Goal: Transaction & Acquisition: Purchase product/service

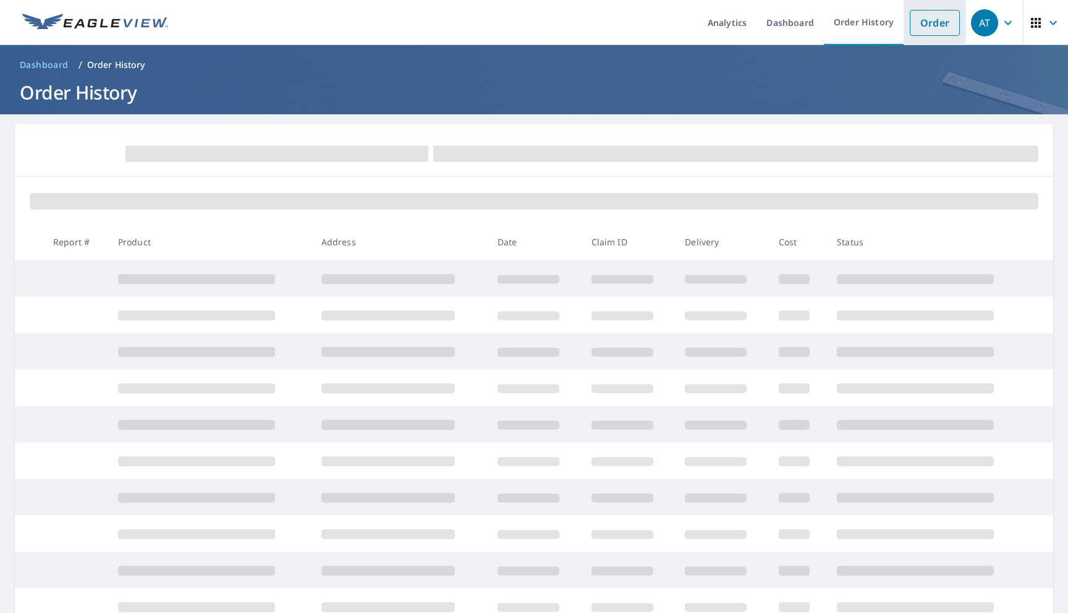
click at [933, 27] on link "Order" at bounding box center [934, 23] width 50 height 26
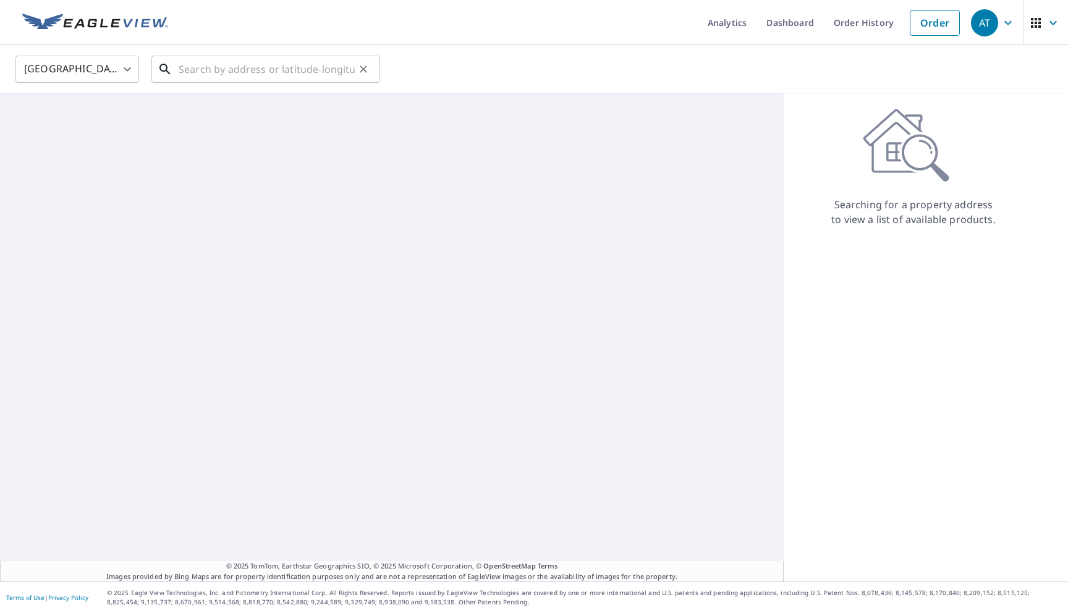
click at [242, 64] on input "text" at bounding box center [267, 69] width 176 height 35
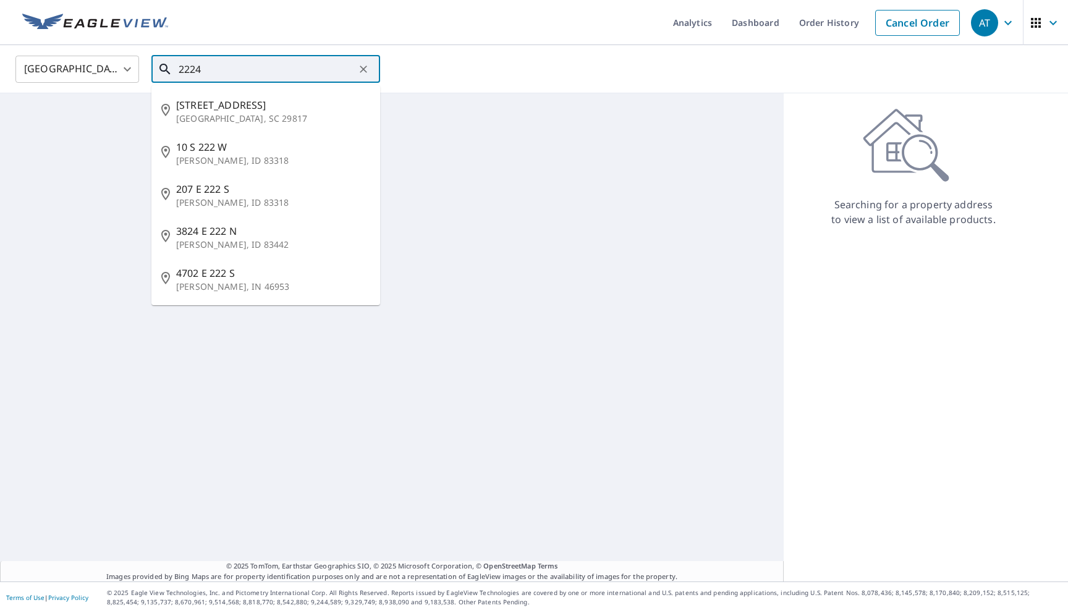
type input "22244"
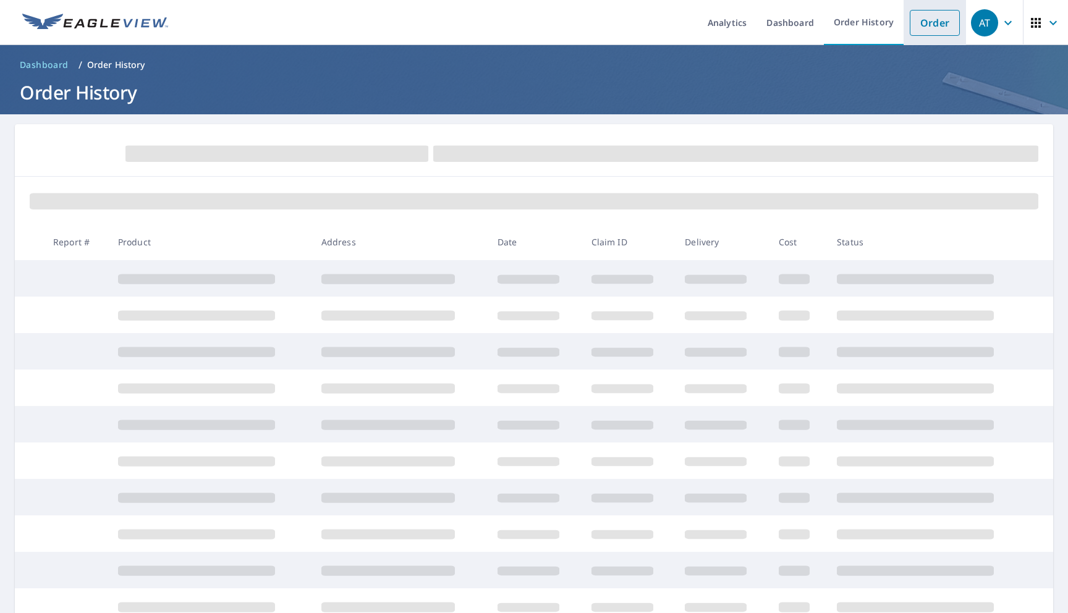
click at [925, 27] on link "Order" at bounding box center [934, 23] width 50 height 26
click at [933, 26] on link "Order" at bounding box center [934, 23] width 50 height 26
click at [936, 19] on link "Order" at bounding box center [934, 23] width 50 height 26
click at [938, 26] on link "Order" at bounding box center [934, 23] width 50 height 26
click at [931, 24] on link "Order" at bounding box center [934, 23] width 50 height 26
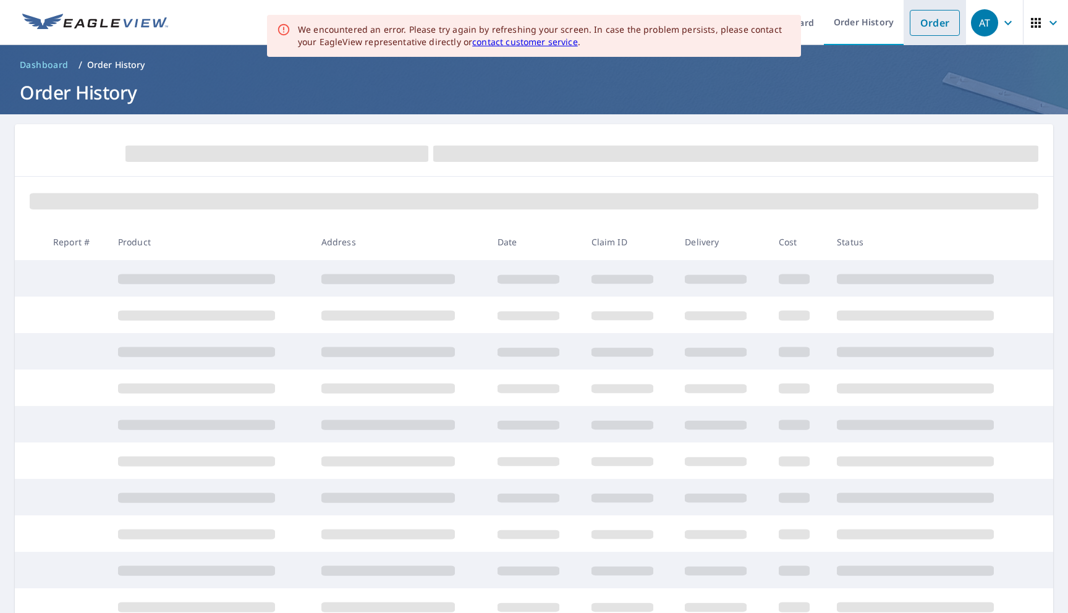
click at [934, 27] on link "Order" at bounding box center [934, 23] width 50 height 26
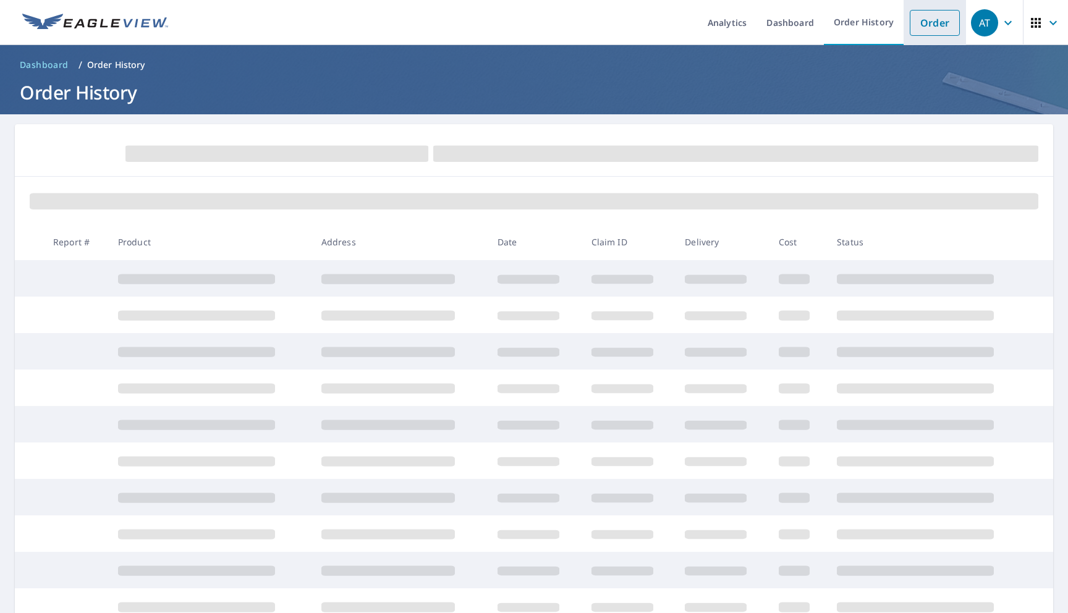
click at [928, 27] on link "Order" at bounding box center [934, 23] width 50 height 26
click at [916, 24] on link "Order" at bounding box center [934, 23] width 50 height 26
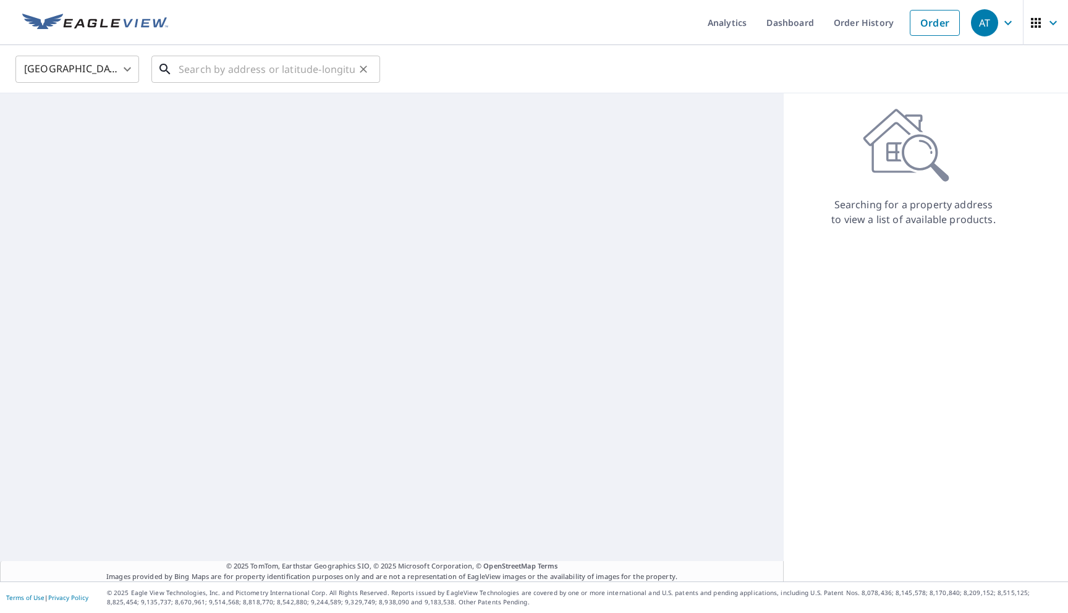
click at [280, 67] on input "text" at bounding box center [267, 69] width 176 height 35
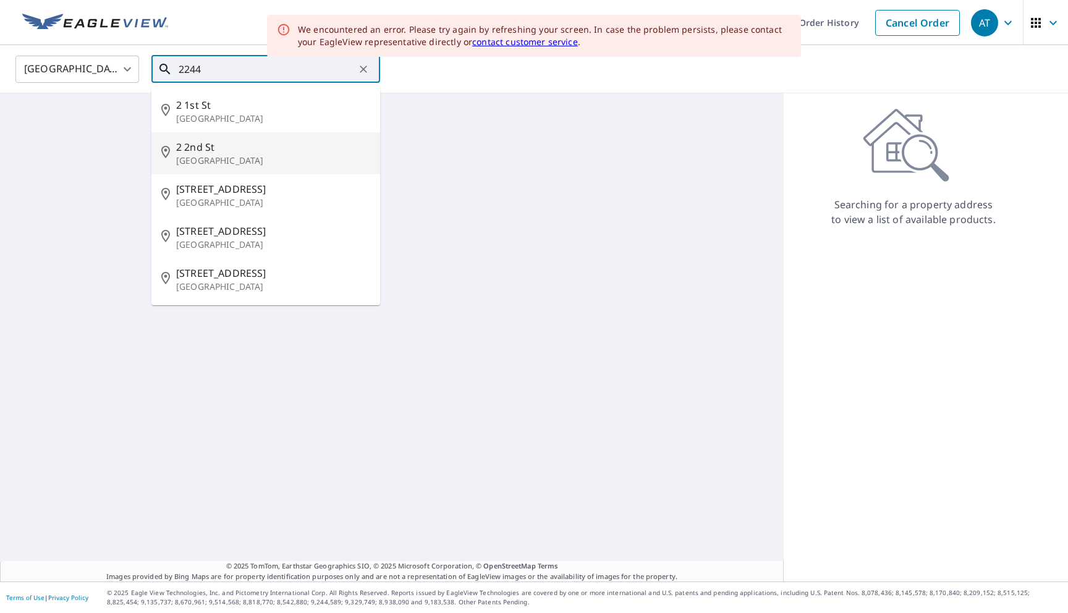
click at [208, 156] on p "[GEOGRAPHIC_DATA]" at bounding box center [273, 160] width 194 height 12
type input "[STREET_ADDRESS]"
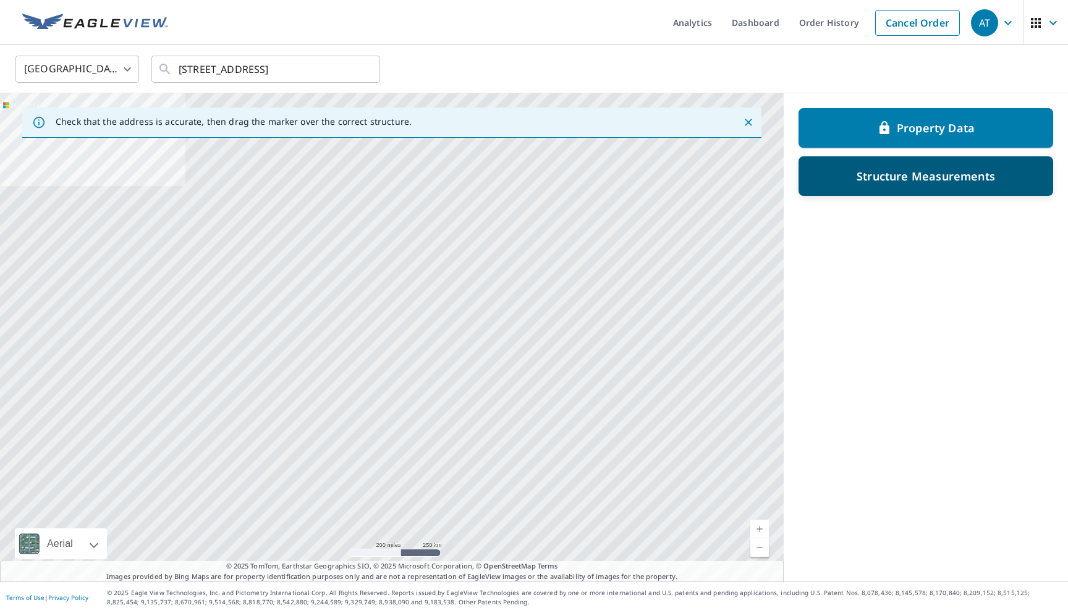
click at [877, 175] on p "Structure Measurements" at bounding box center [925, 176] width 138 height 15
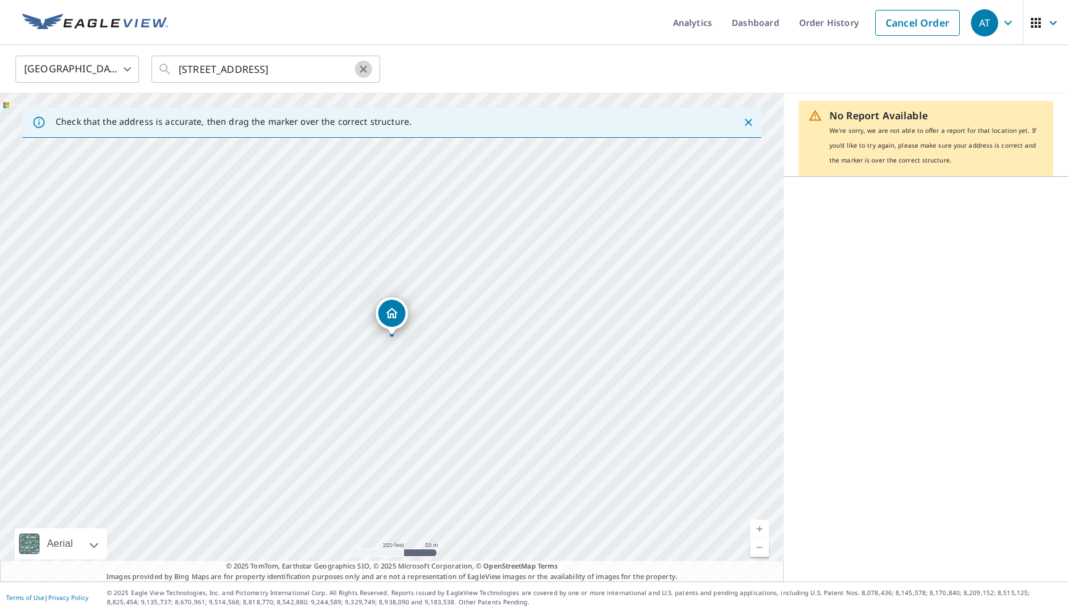
click at [360, 75] on button "Clear" at bounding box center [363, 69] width 17 height 17
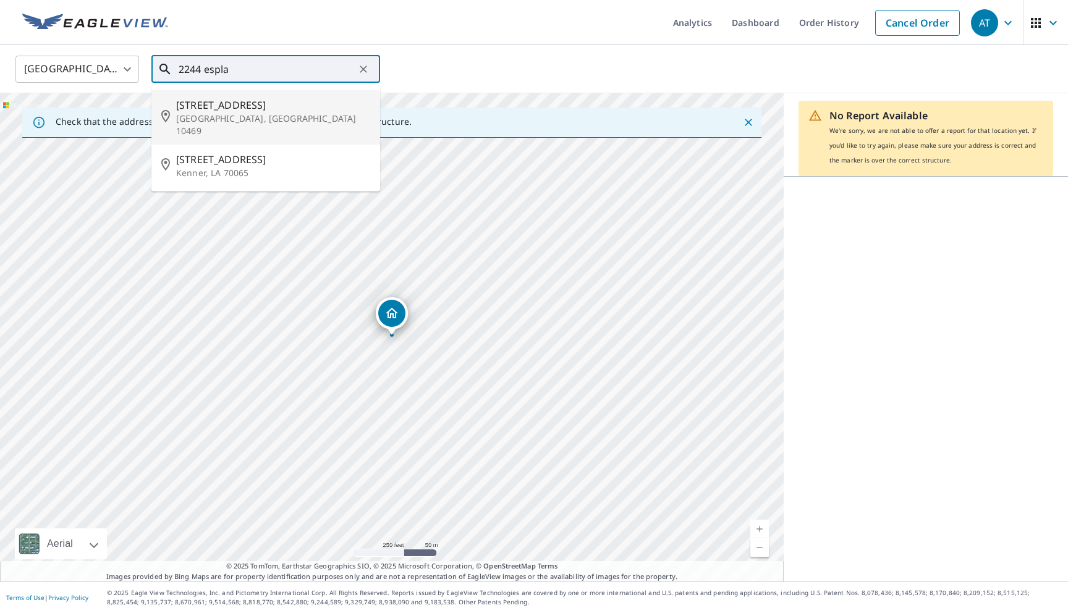
click at [293, 112] on p "[GEOGRAPHIC_DATA], [GEOGRAPHIC_DATA] 10469" at bounding box center [273, 124] width 194 height 25
type input "[STREET_ADDRESS]"
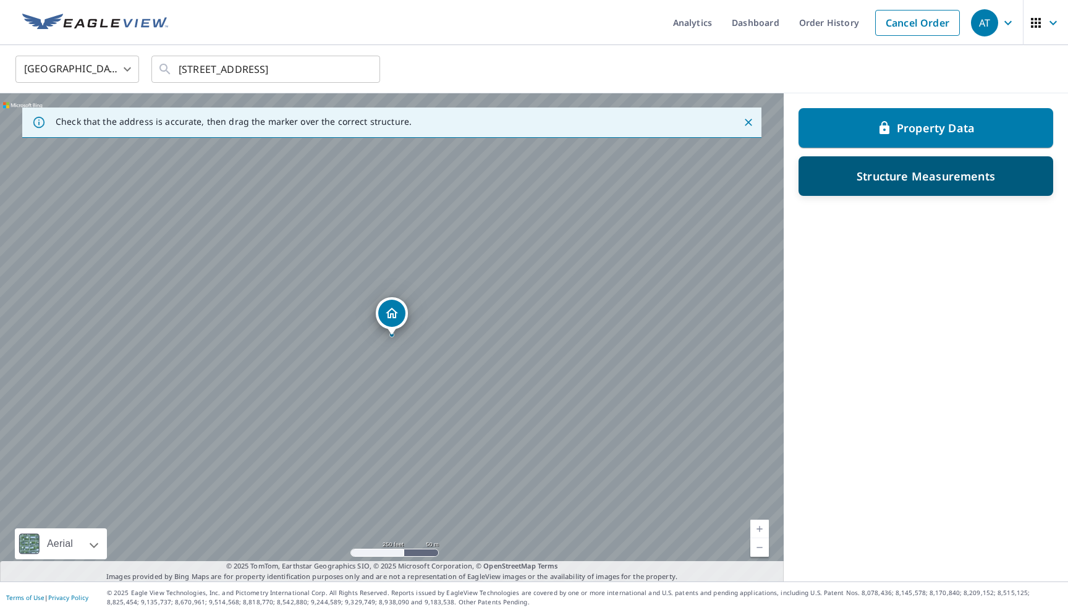
click at [892, 187] on div "Structure Measurements" at bounding box center [925, 176] width 255 height 40
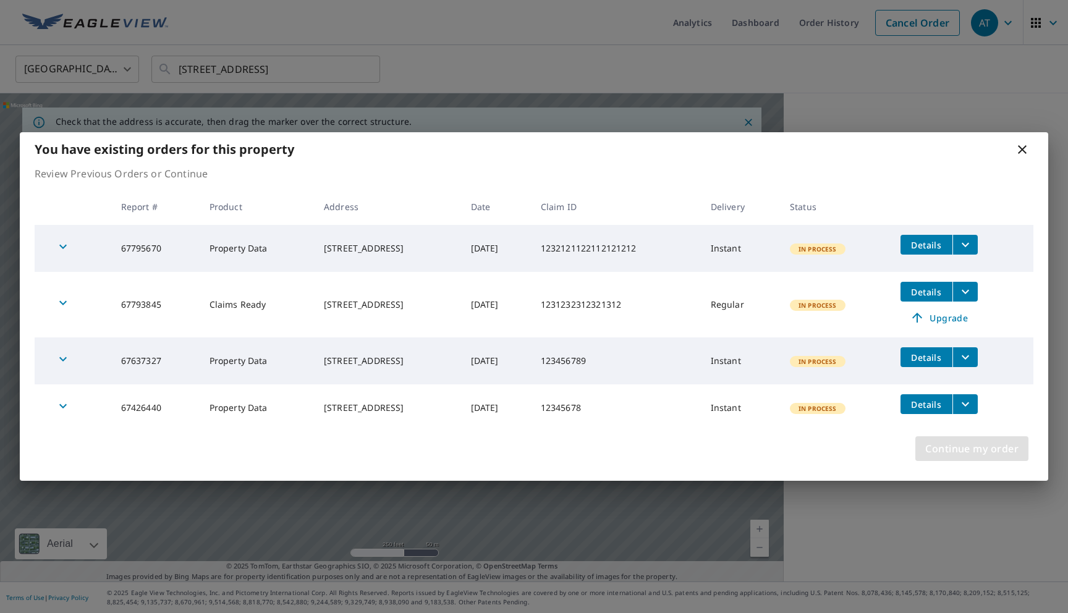
click at [950, 452] on span "Continue my order" at bounding box center [971, 448] width 93 height 17
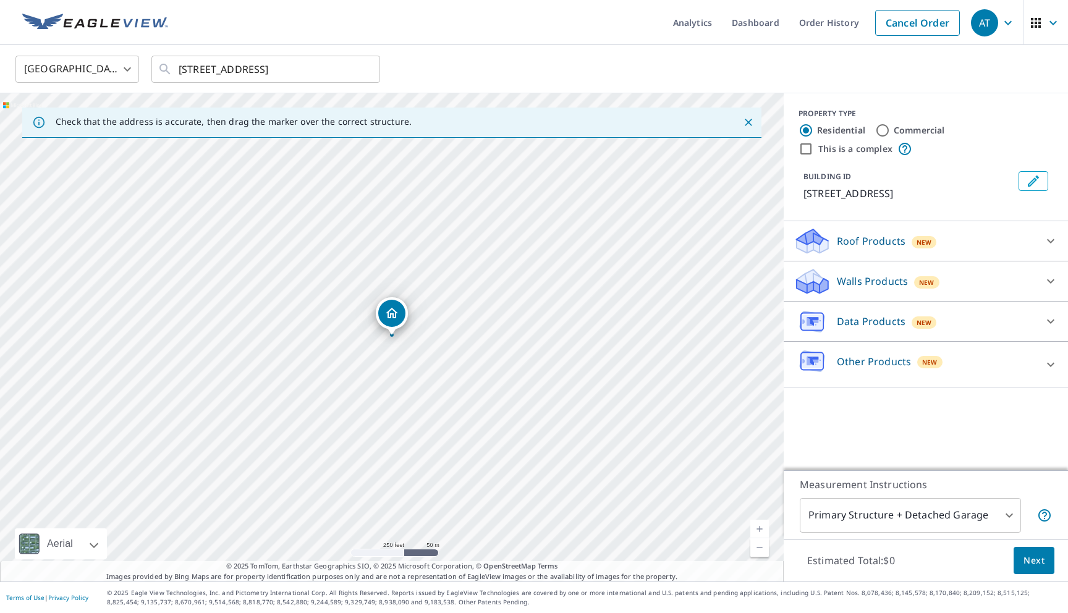
click at [852, 248] on div "Roof Products New" at bounding box center [914, 241] width 242 height 29
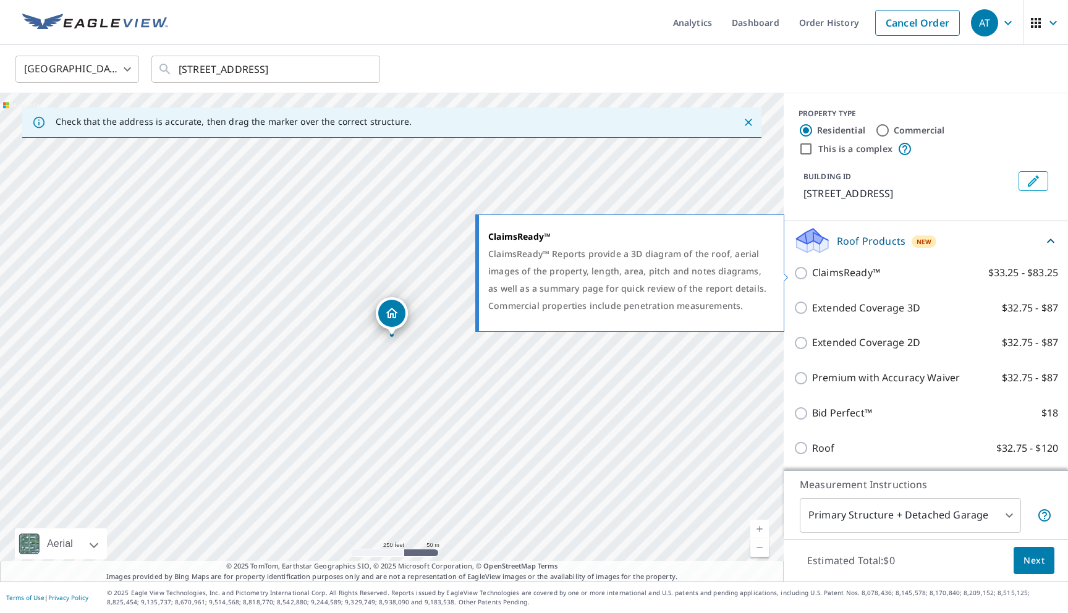
click at [837, 280] on p "ClaimsReady™" at bounding box center [846, 272] width 68 height 15
click at [812, 280] on input "ClaimsReady™ $33.25 - $83.25" at bounding box center [802, 273] width 19 height 15
checkbox input "true"
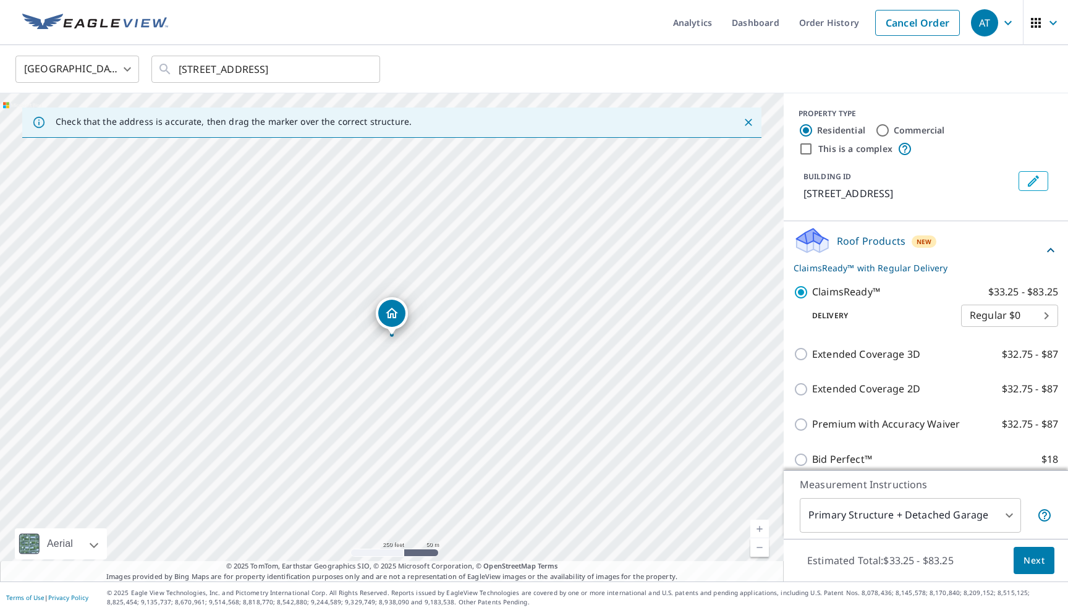
click at [837, 519] on body "AT AT Analytics Dashboard Order History Cancel Order AT [GEOGRAPHIC_DATA] US ​ …" at bounding box center [534, 306] width 1068 height 613
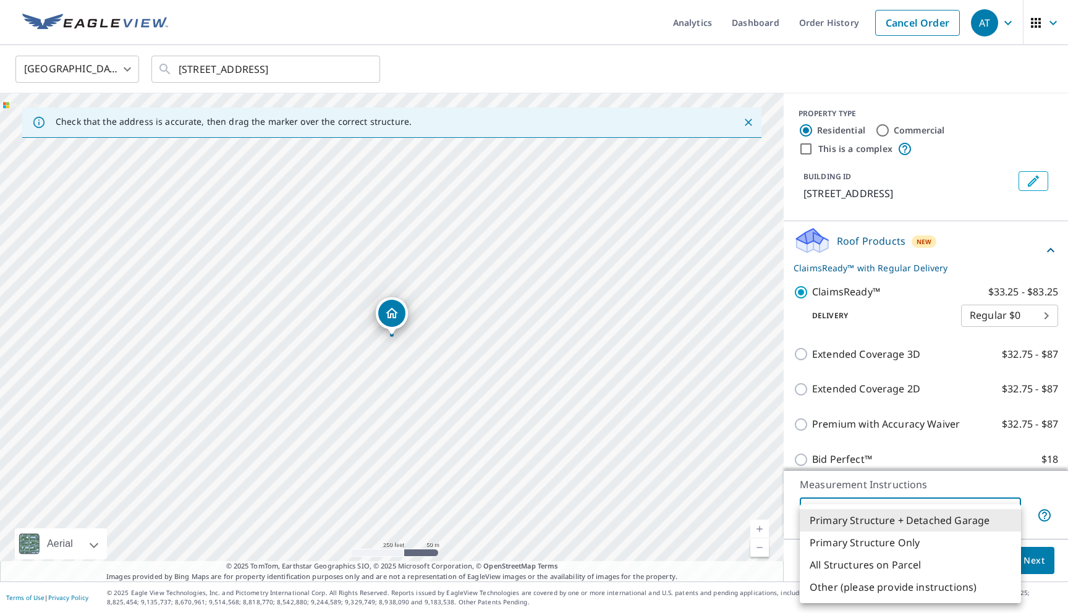
click at [880, 338] on div at bounding box center [534, 306] width 1068 height 613
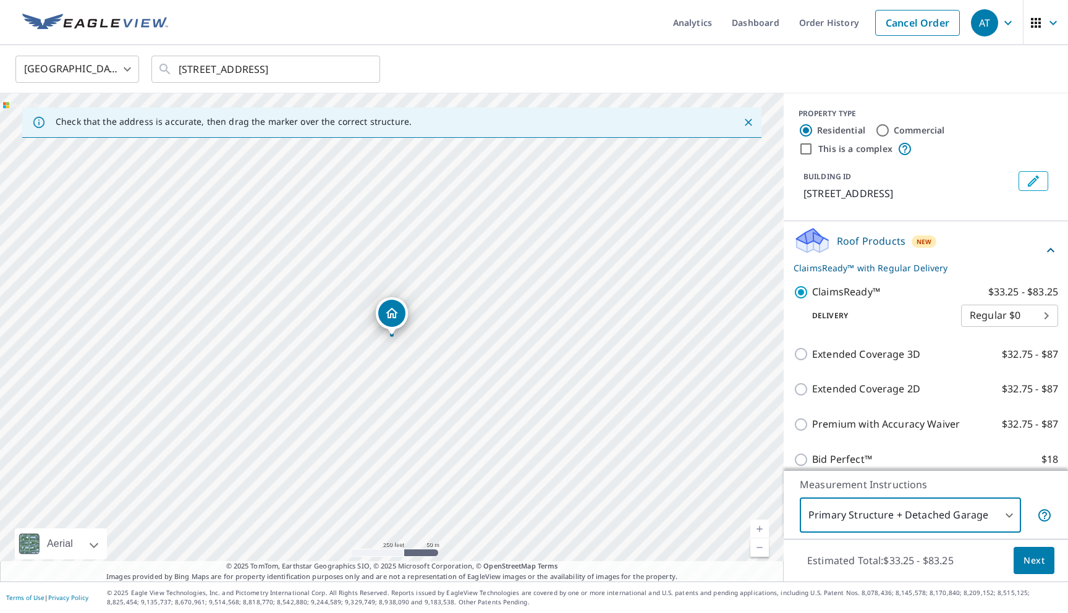
click at [843, 355] on p "Extended Coverage 3D" at bounding box center [866, 354] width 108 height 15
click at [812, 355] on input "Extended Coverage 3D $32.75 - $87" at bounding box center [802, 354] width 19 height 15
checkbox input "true"
checkbox input "false"
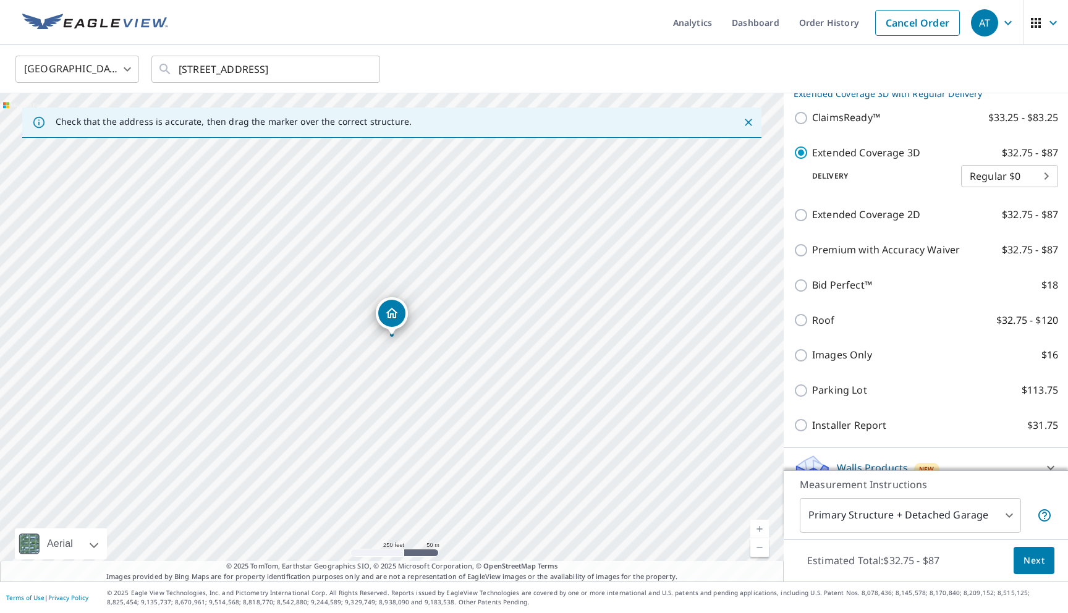
scroll to position [281, 0]
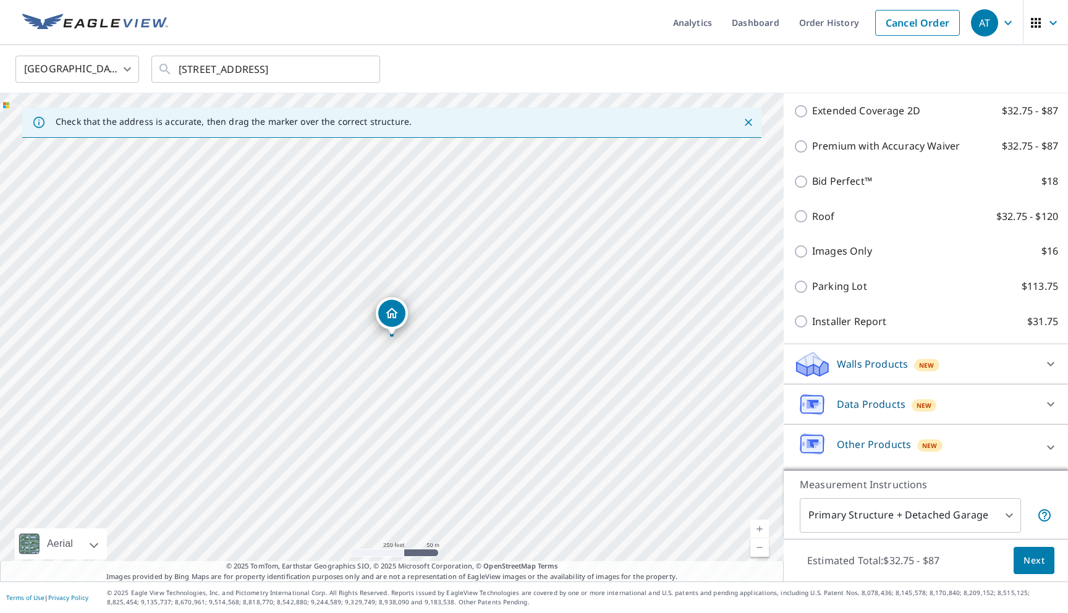
click at [841, 371] on div "Walls Products New" at bounding box center [914, 364] width 242 height 29
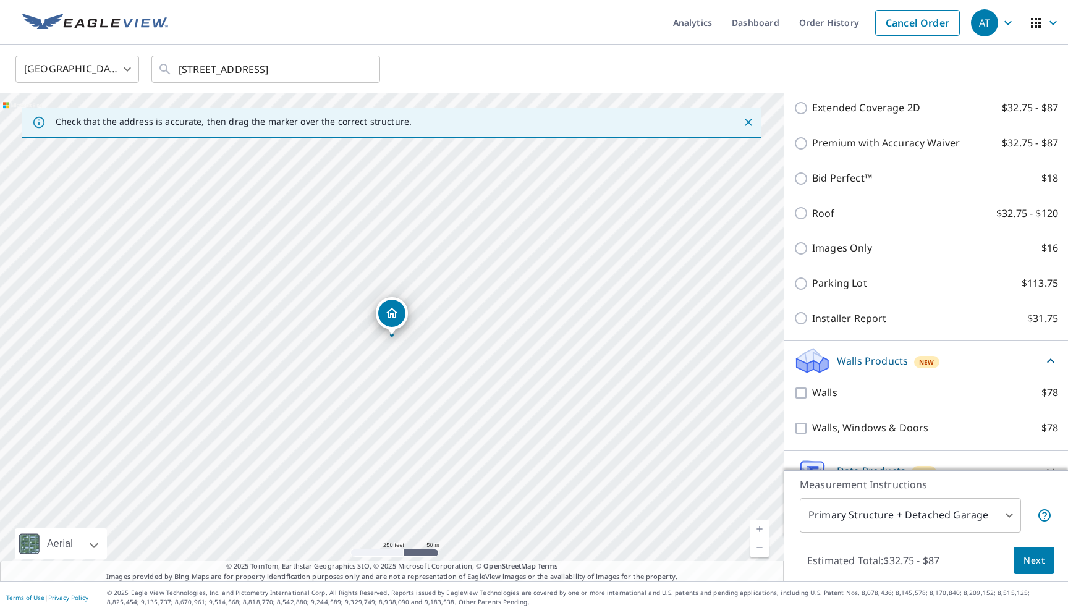
scroll to position [352, 0]
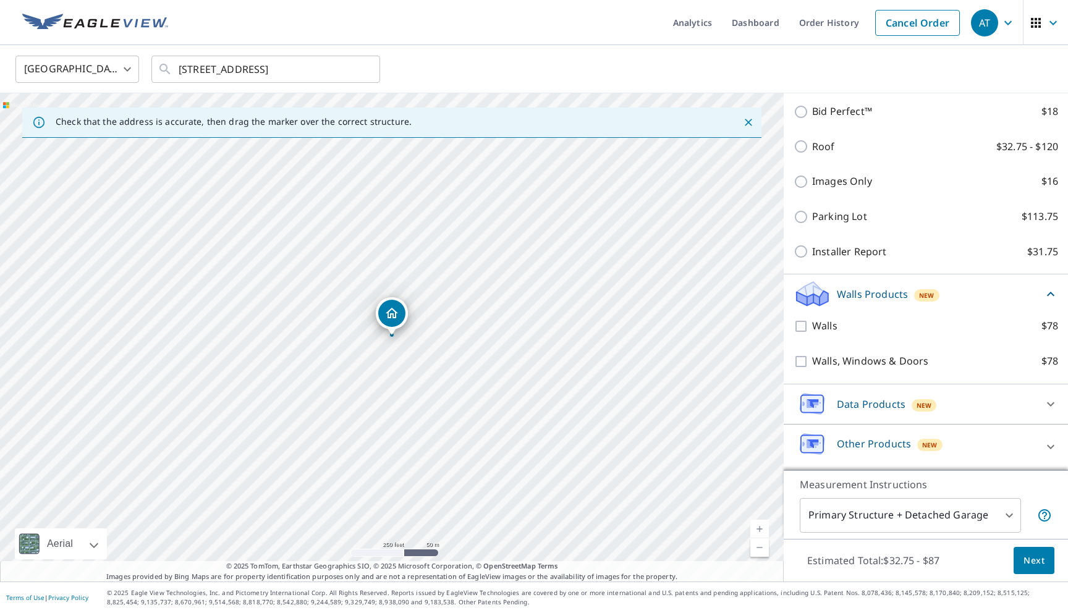
click at [840, 409] on p "Data Products" at bounding box center [871, 404] width 69 height 15
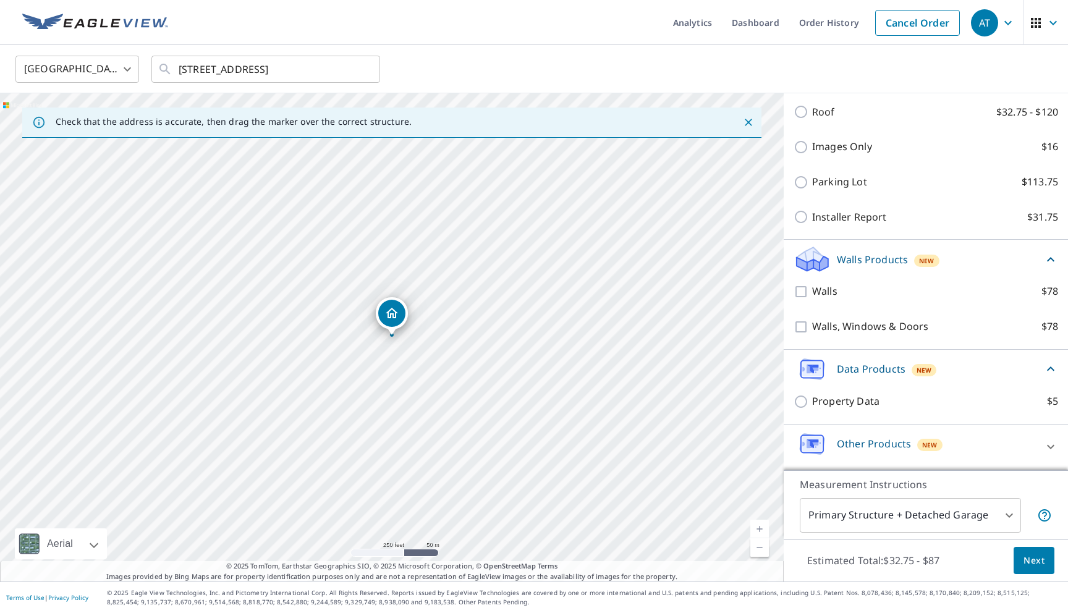
click at [848, 375] on p "Data Products" at bounding box center [871, 368] width 69 height 15
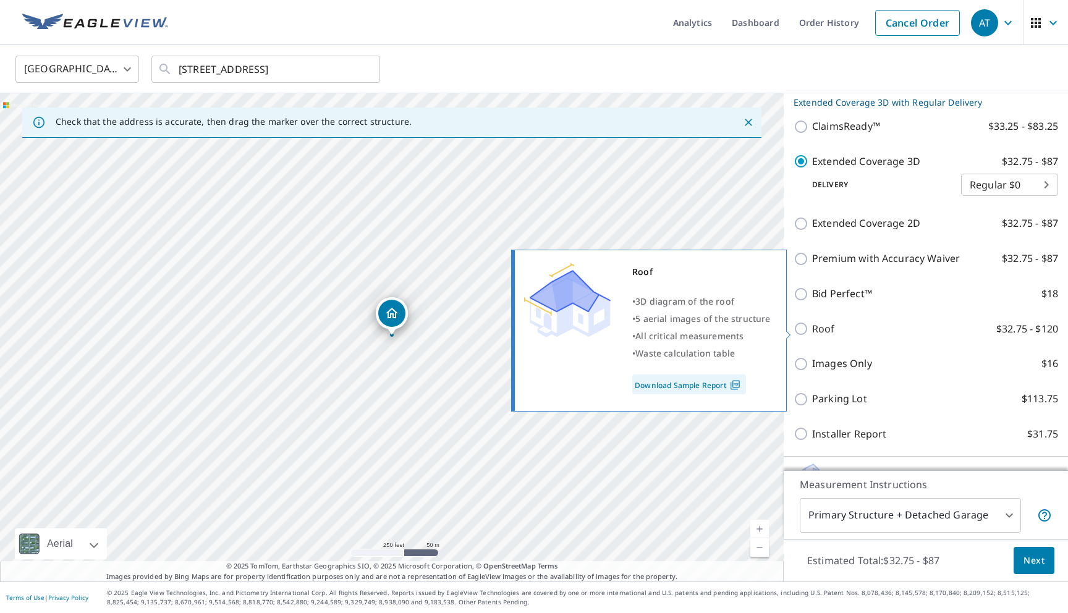
click at [839, 326] on label "Roof $32.75 - $120" at bounding box center [935, 328] width 246 height 15
click at [812, 326] on input "Roof $32.75 - $120" at bounding box center [802, 328] width 19 height 15
checkbox input "true"
type input "3"
checkbox input "false"
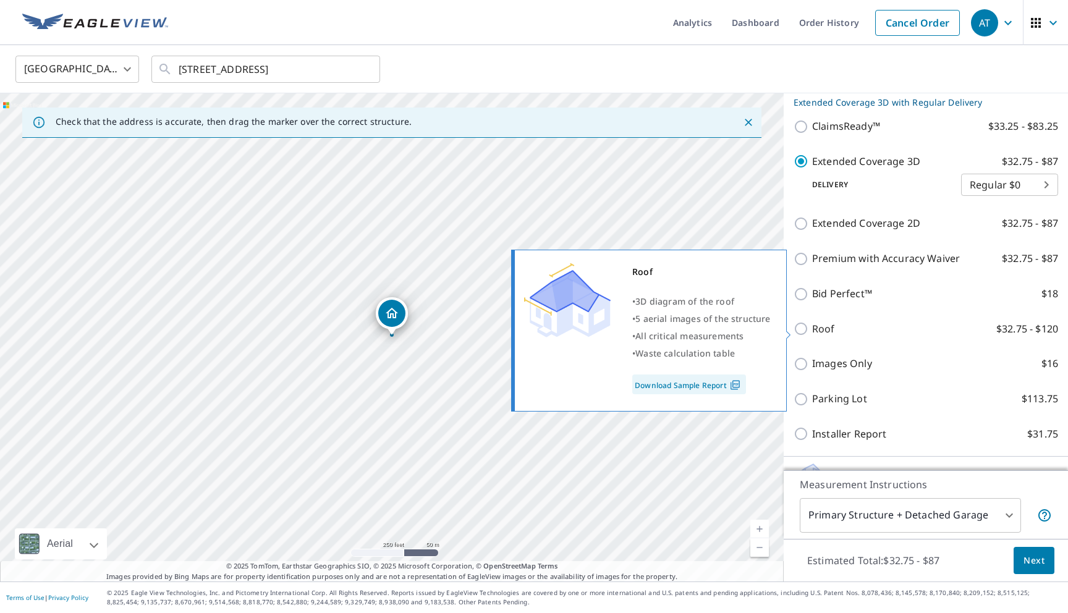
scroll to position [132, 0]
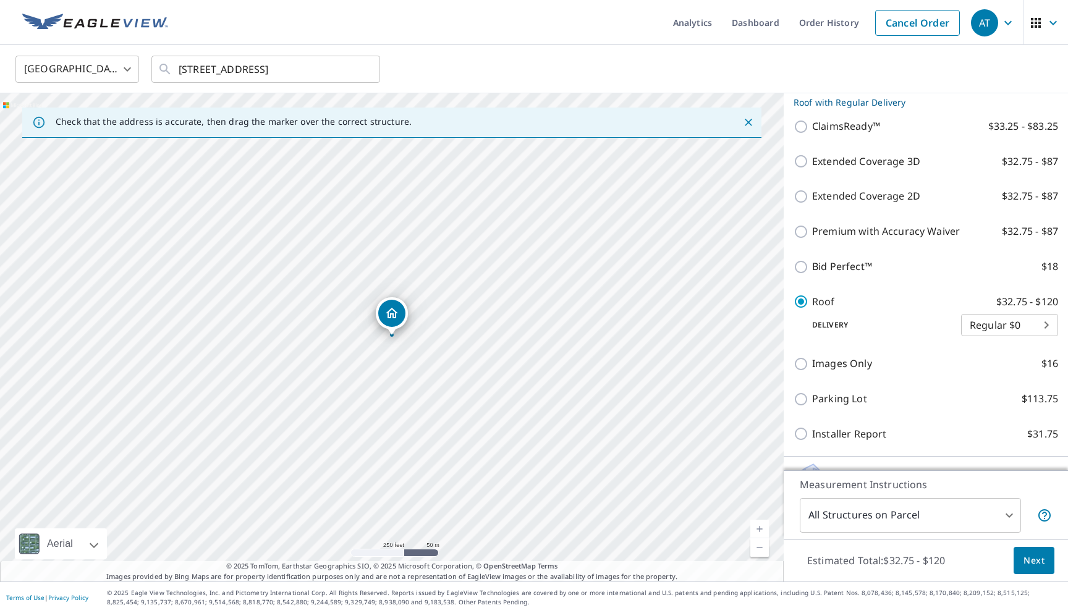
click at [846, 510] on body "AT AT Analytics Dashboard Order History Cancel Order AT [GEOGRAPHIC_DATA] US ​ …" at bounding box center [534, 306] width 1068 height 613
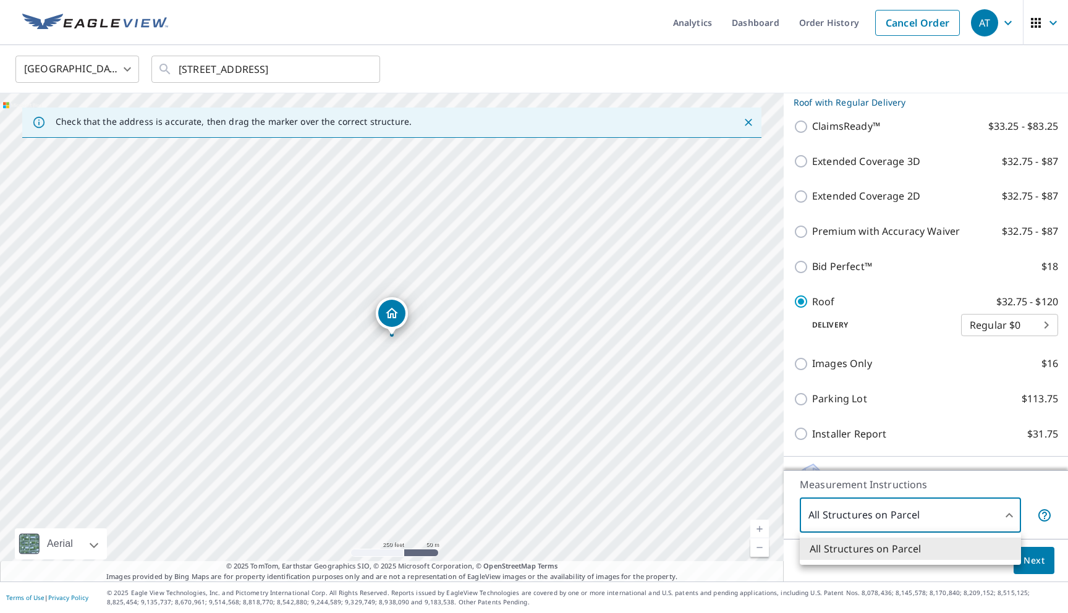
click at [846, 510] on div at bounding box center [534, 306] width 1068 height 613
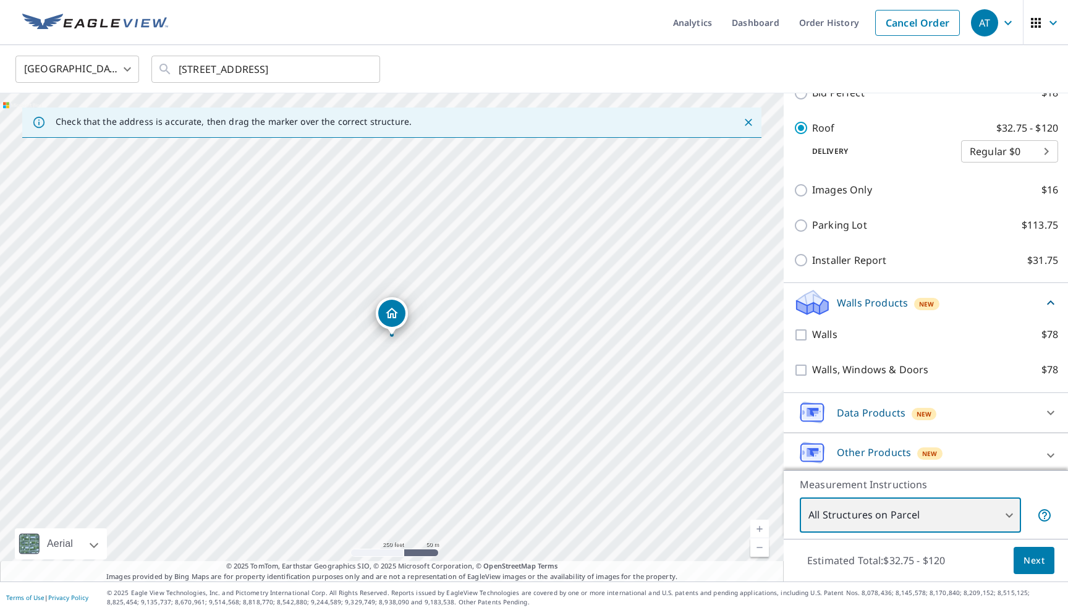
scroll to position [318, 0]
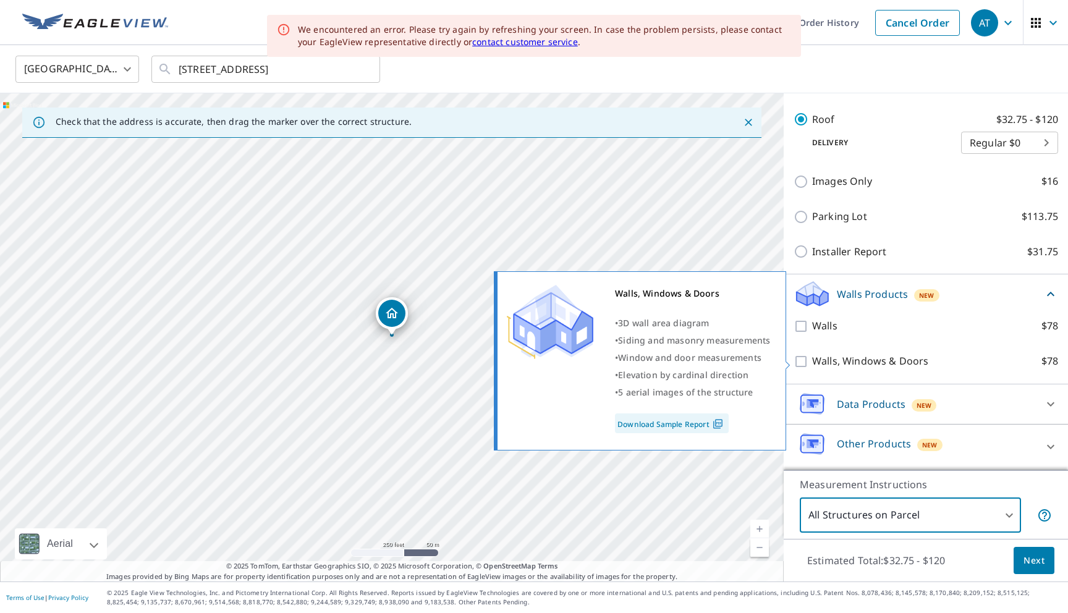
click at [848, 363] on p "Walls, Windows & Doors" at bounding box center [870, 360] width 116 height 15
click at [812, 363] on input "Walls, Windows & Doors $78" at bounding box center [802, 361] width 19 height 15
checkbox input "true"
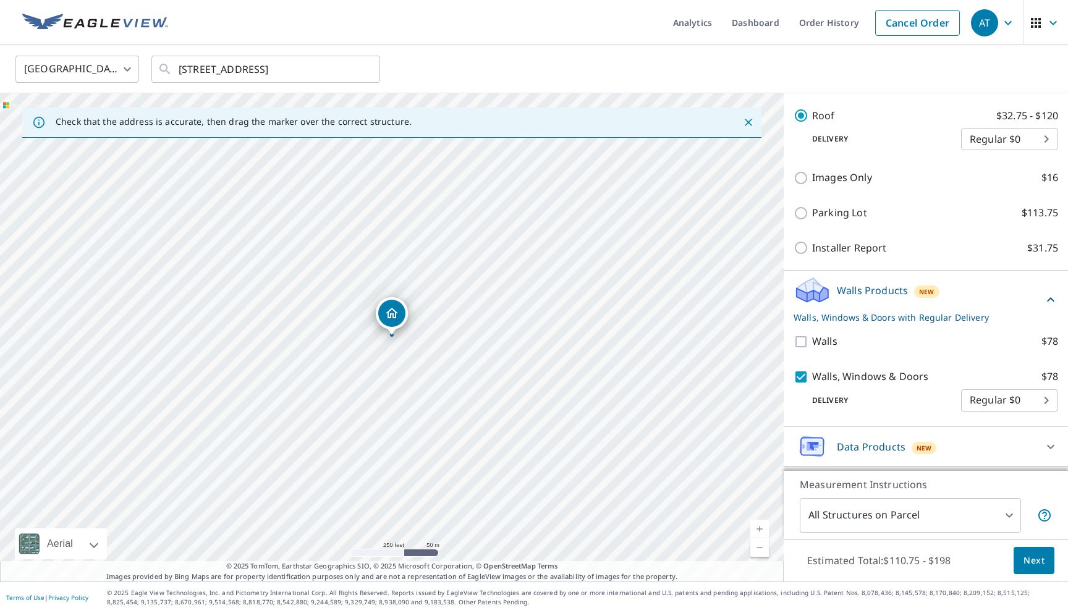
click at [848, 504] on body "AT AT Analytics Dashboard Order History Cancel Order AT [GEOGRAPHIC_DATA] US ​ …" at bounding box center [534, 306] width 1068 height 613
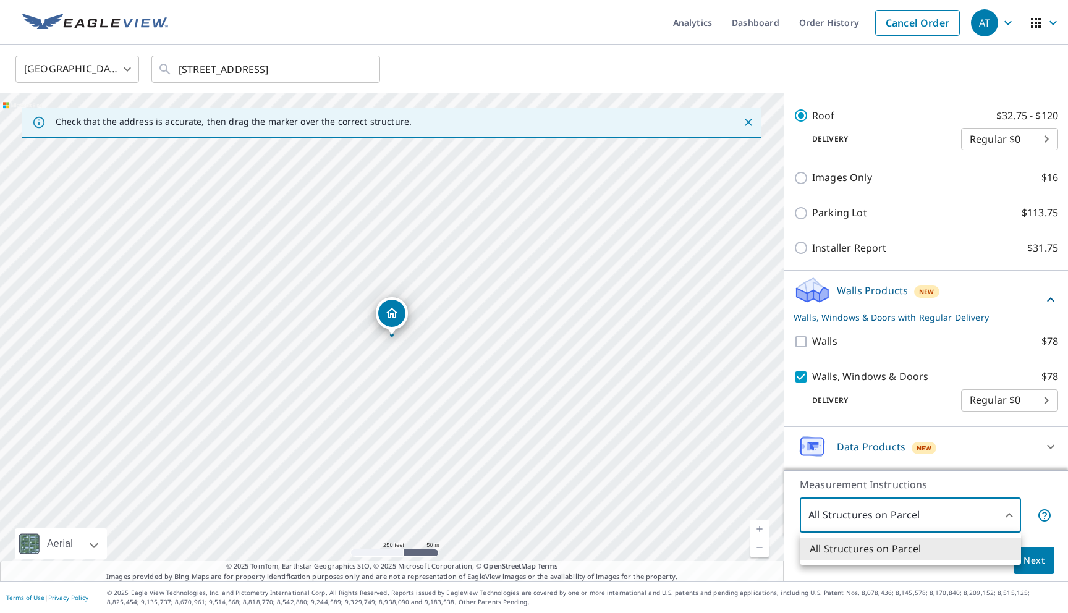
click at [848, 504] on div at bounding box center [534, 306] width 1068 height 613
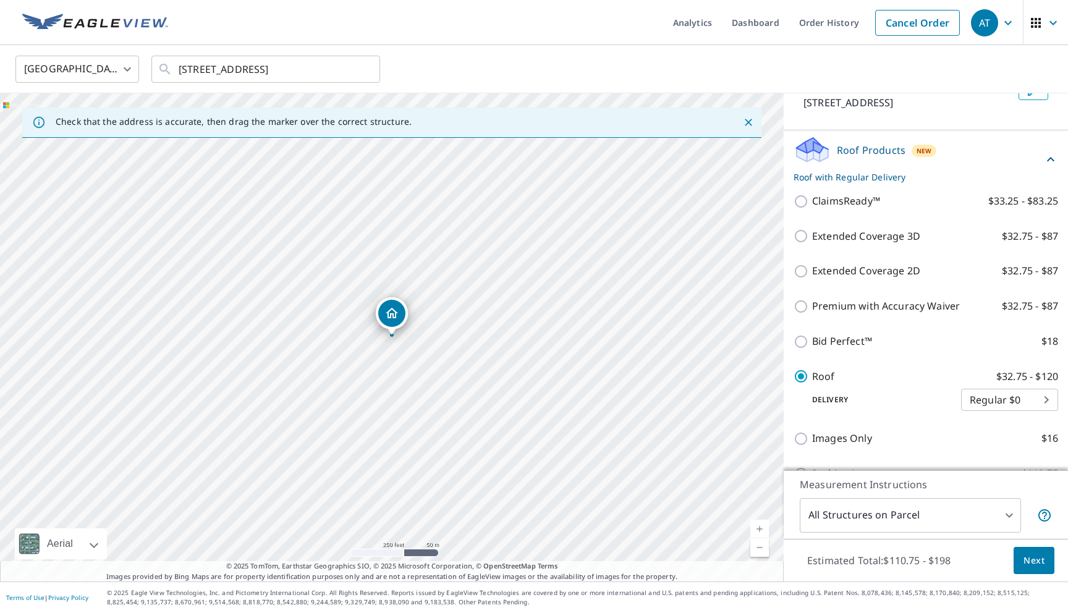
click at [843, 272] on p "Extended Coverage 2D" at bounding box center [866, 270] width 108 height 15
click at [812, 272] on input "Extended Coverage 2D $32.75 - $87" at bounding box center [802, 271] width 19 height 15
checkbox input "true"
checkbox input "false"
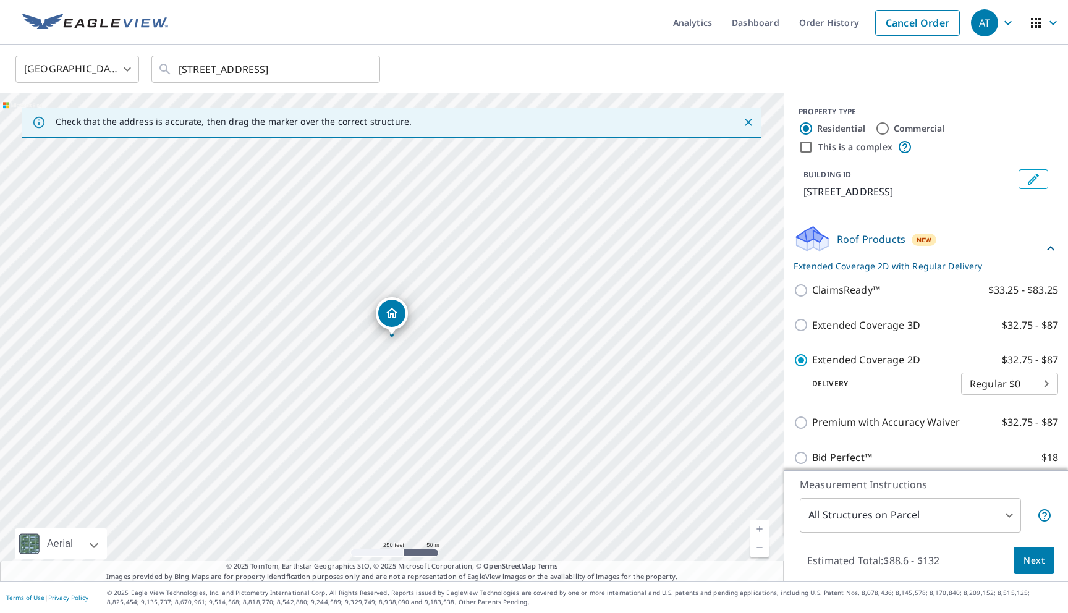
scroll to position [0, 0]
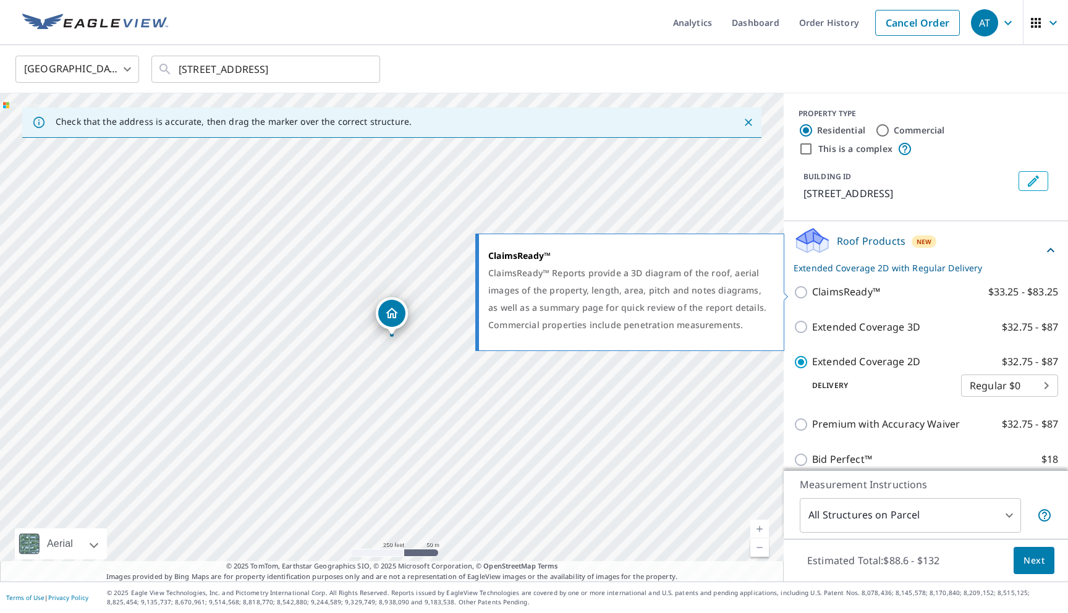
click at [834, 289] on p "ClaimsReady™" at bounding box center [846, 291] width 68 height 15
click at [812, 289] on input "ClaimsReady™ $33.25 - $83.25" at bounding box center [802, 292] width 19 height 15
checkbox input "true"
checkbox input "false"
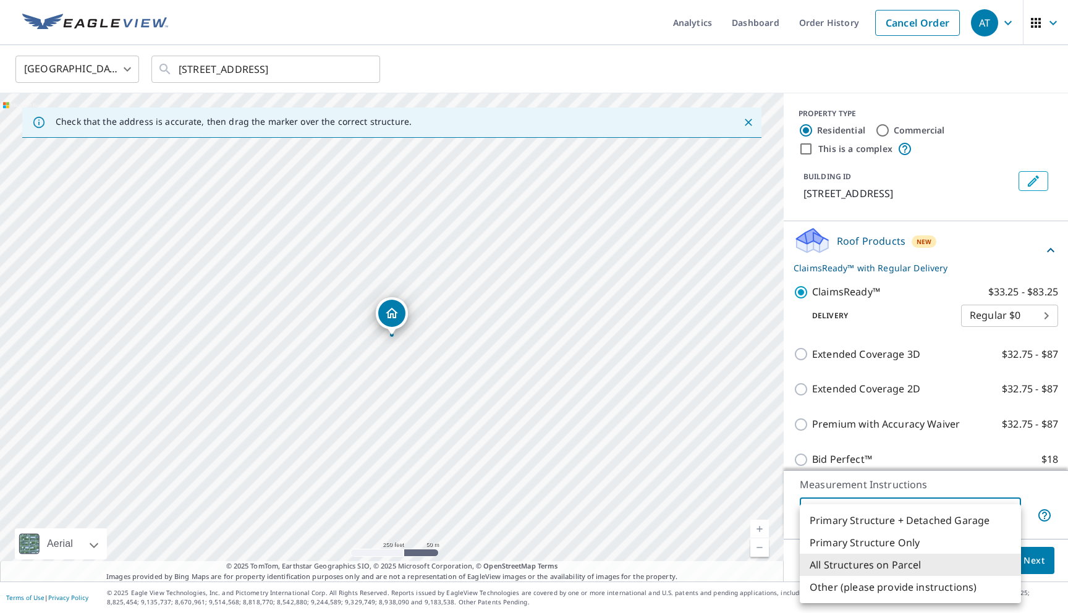
click at [846, 525] on body "AT AT Analytics Dashboard Order History Cancel Order AT [GEOGRAPHIC_DATA] US ​ …" at bounding box center [534, 306] width 1068 height 613
click at [719, 479] on div at bounding box center [534, 306] width 1068 height 613
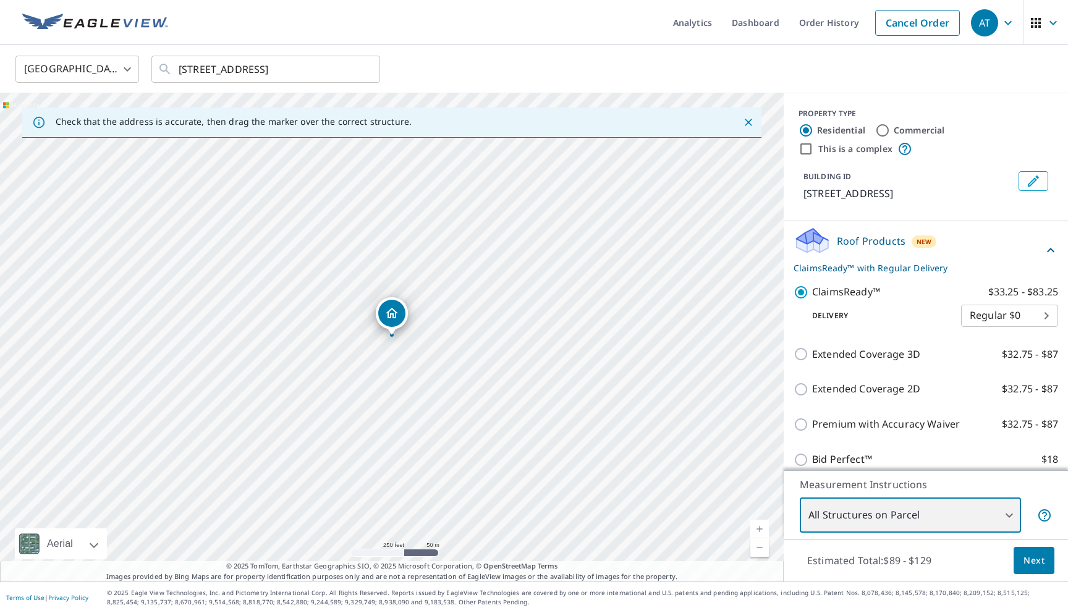
scroll to position [20, 0]
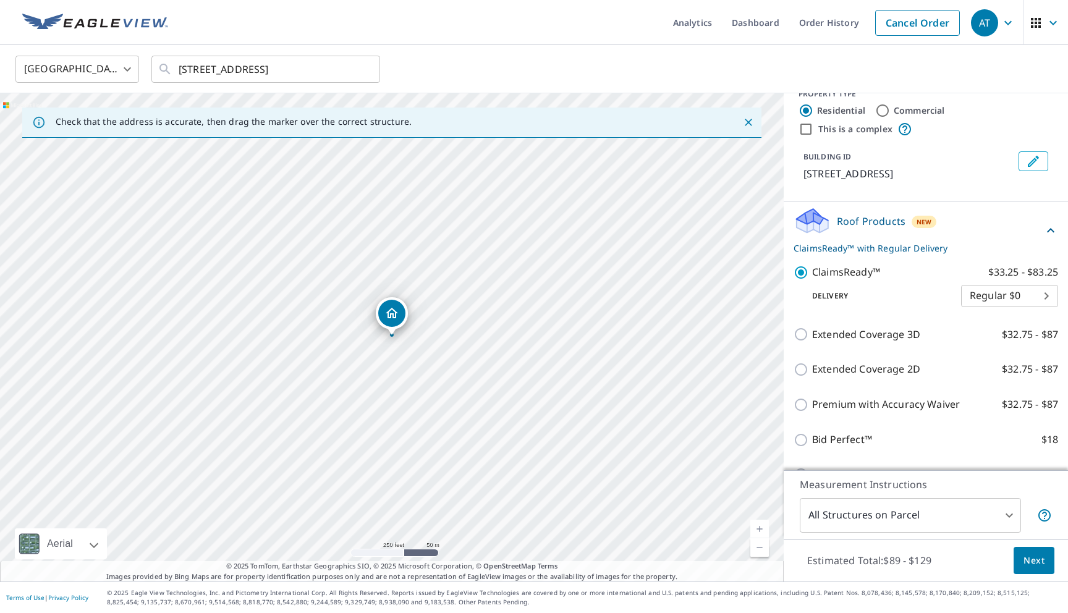
click at [866, 223] on p "Roof Products" at bounding box center [871, 221] width 69 height 15
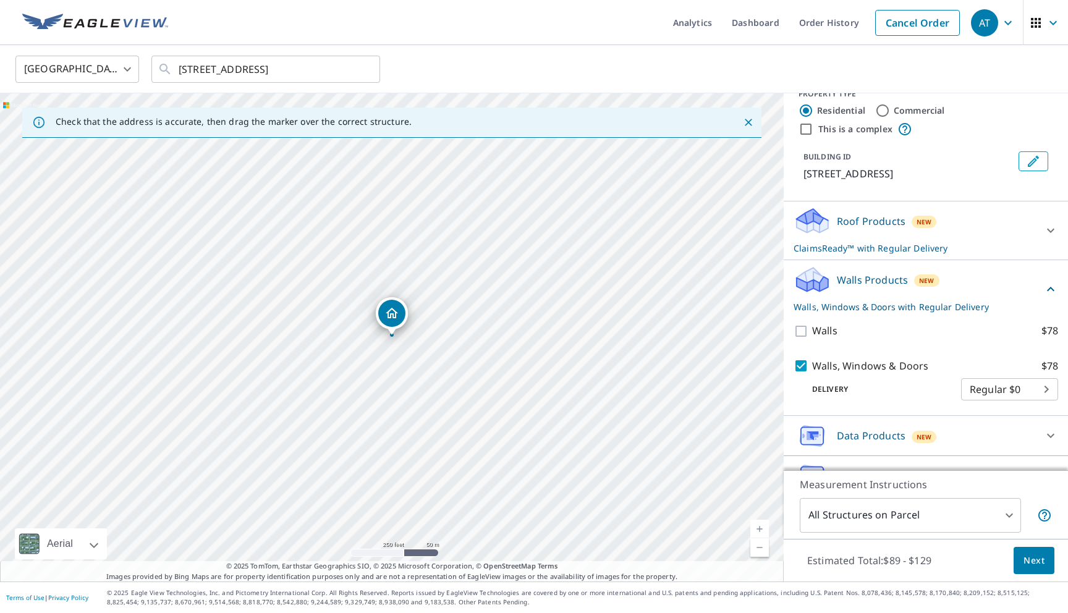
click at [866, 223] on p "Roof Products" at bounding box center [871, 221] width 69 height 15
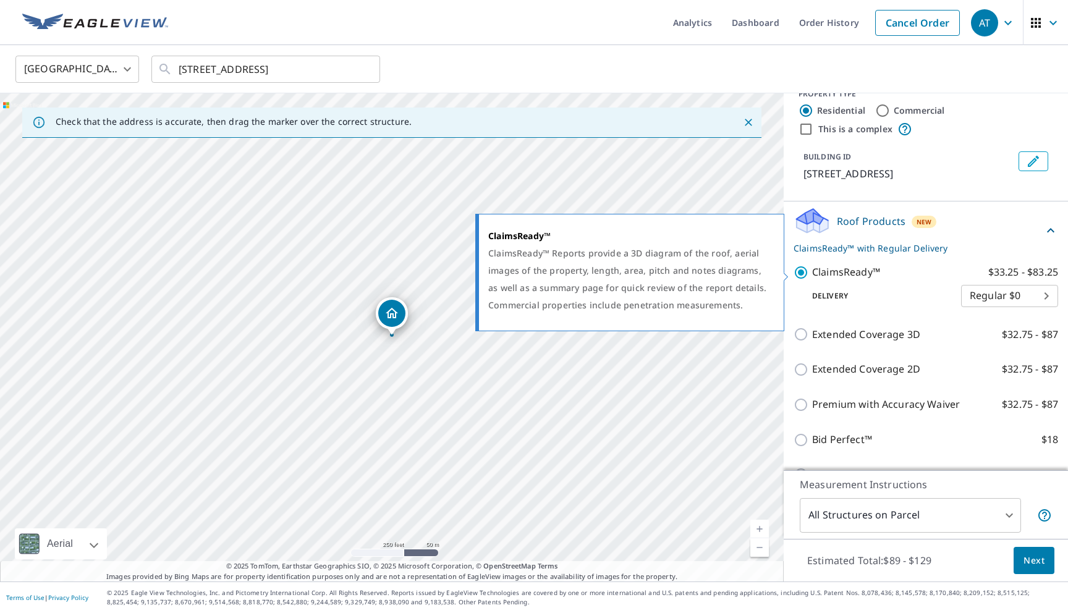
click at [825, 272] on p "ClaimsReady™" at bounding box center [846, 271] width 68 height 15
click at [812, 272] on input "ClaimsReady™ $33.25 - $83.25" at bounding box center [802, 272] width 19 height 15
checkbox input "false"
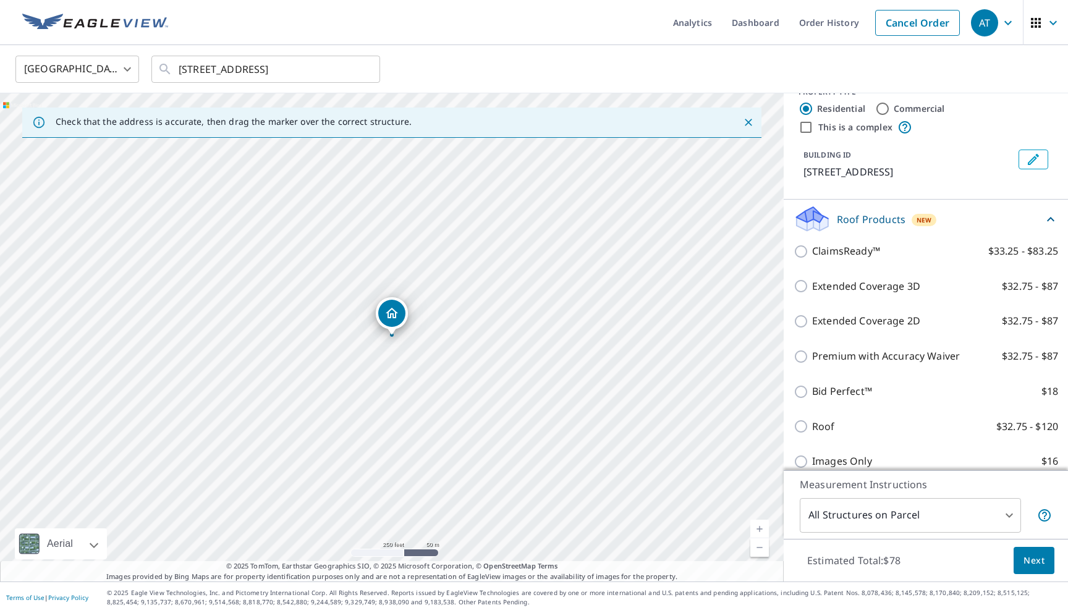
scroll to position [0, 0]
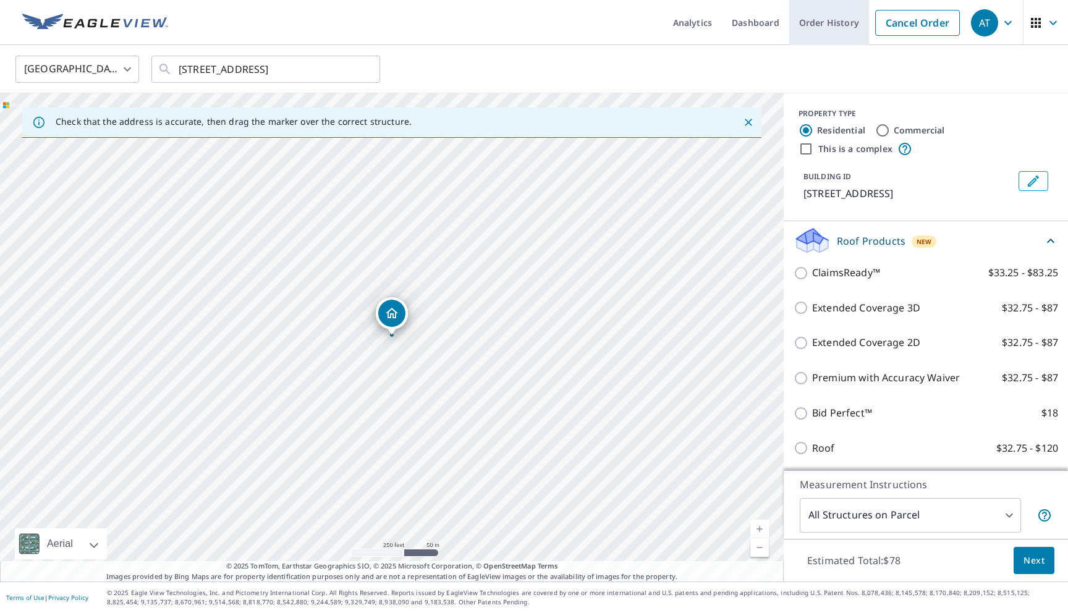
click at [831, 35] on link "Order History" at bounding box center [829, 22] width 80 height 45
